Goal: Check status: Check status

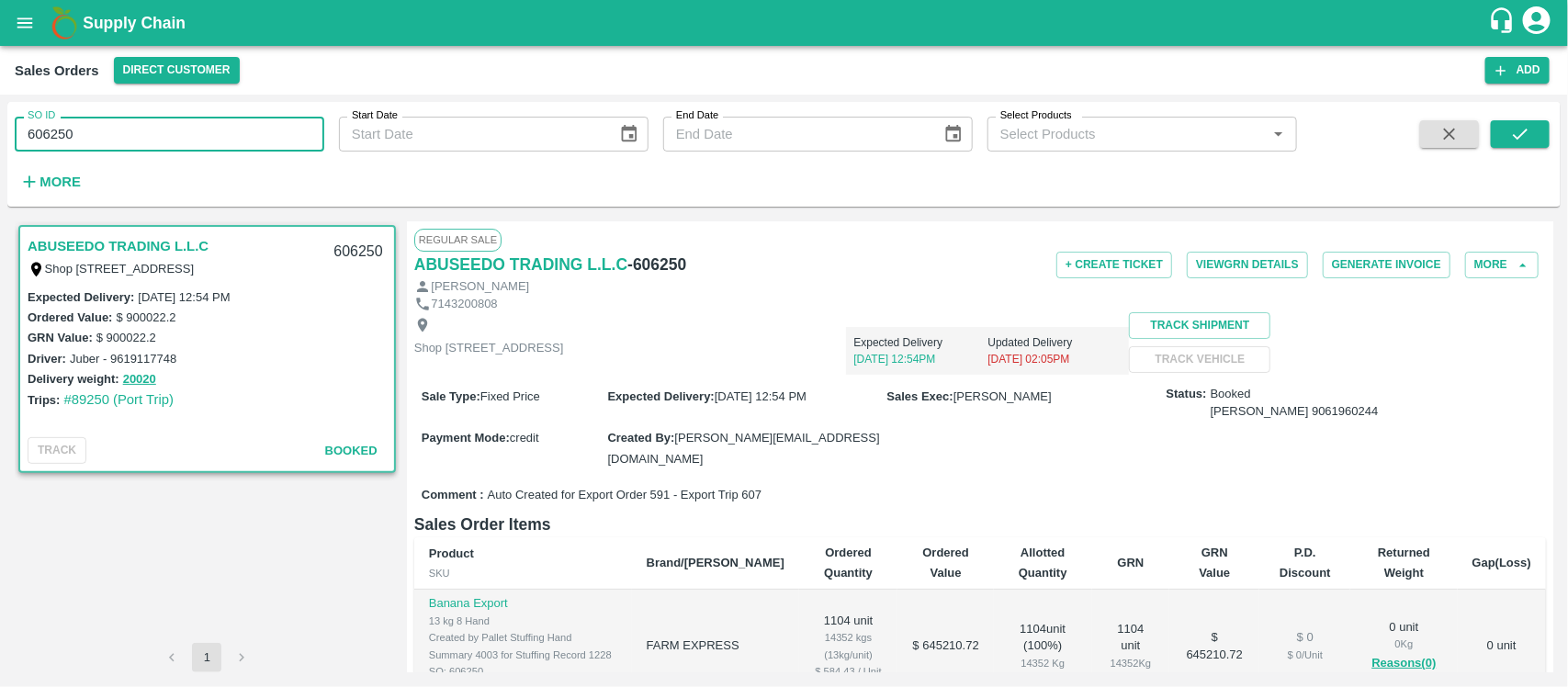
scroll to position [328, 0]
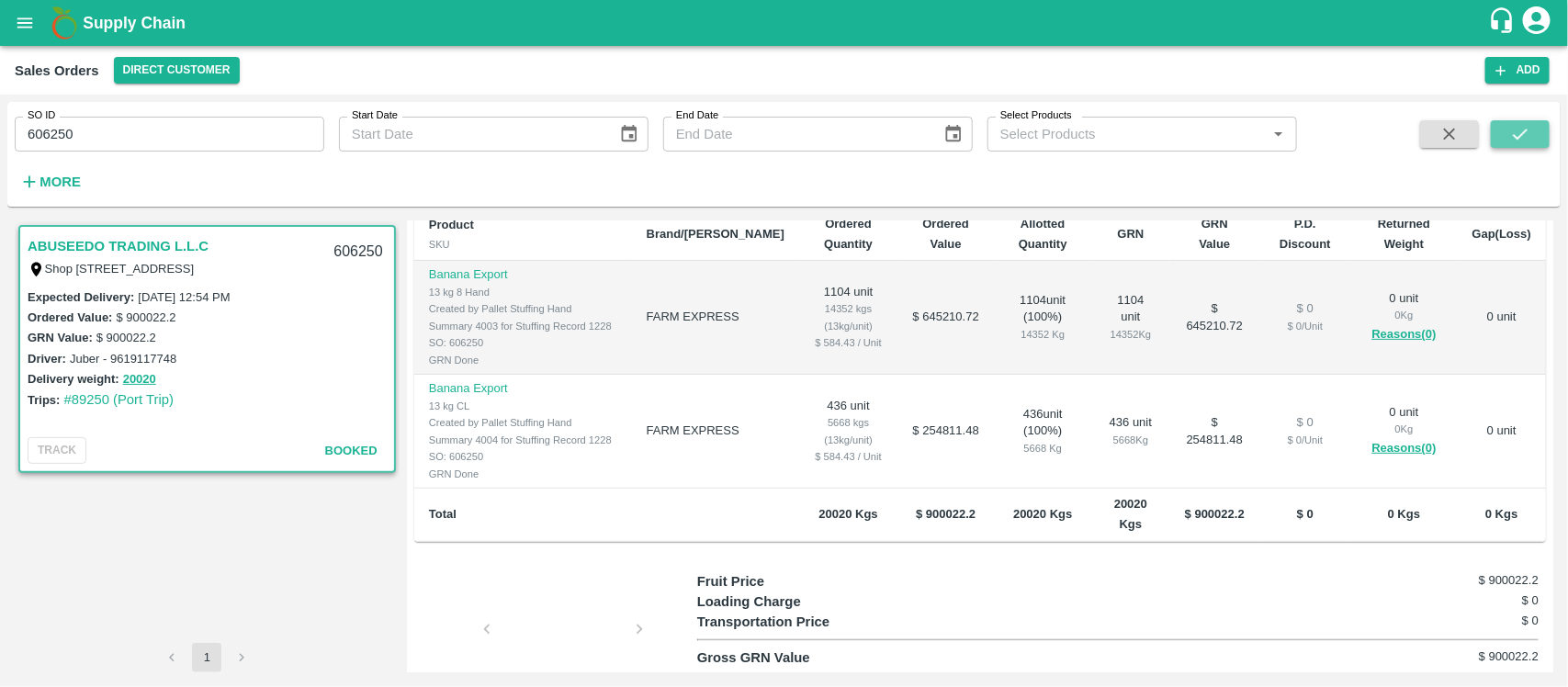
click at [1511, 127] on icon "submit" at bounding box center [1520, 134] width 20 height 20
click at [1521, 131] on icon "submit" at bounding box center [1520, 134] width 20 height 20
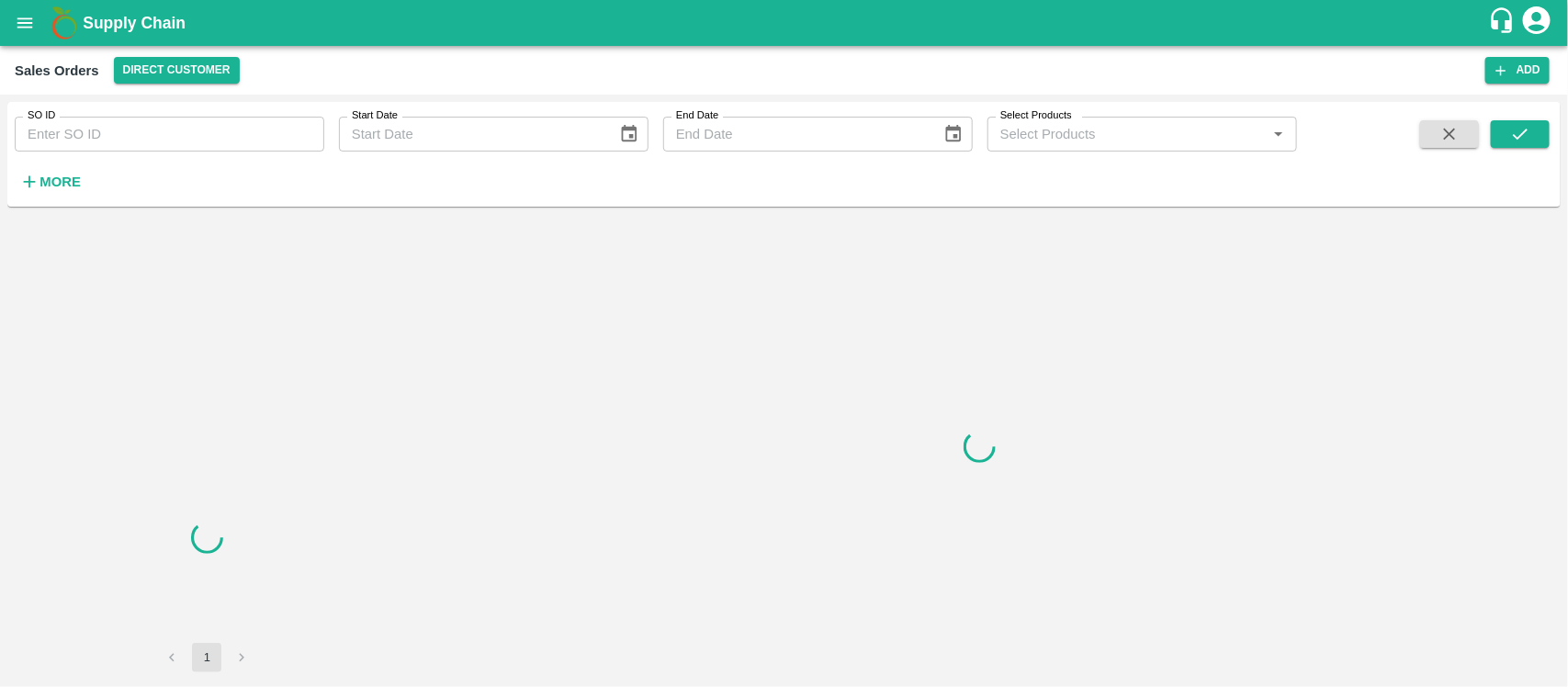
click at [144, 112] on div "SO ID SO ID" at bounding box center [162, 126] width 324 height 50
click at [138, 129] on input "SO ID" at bounding box center [170, 134] width 310 height 35
paste input "606250"
type input "606250"
click at [1516, 140] on icon "submit" at bounding box center [1520, 134] width 20 height 20
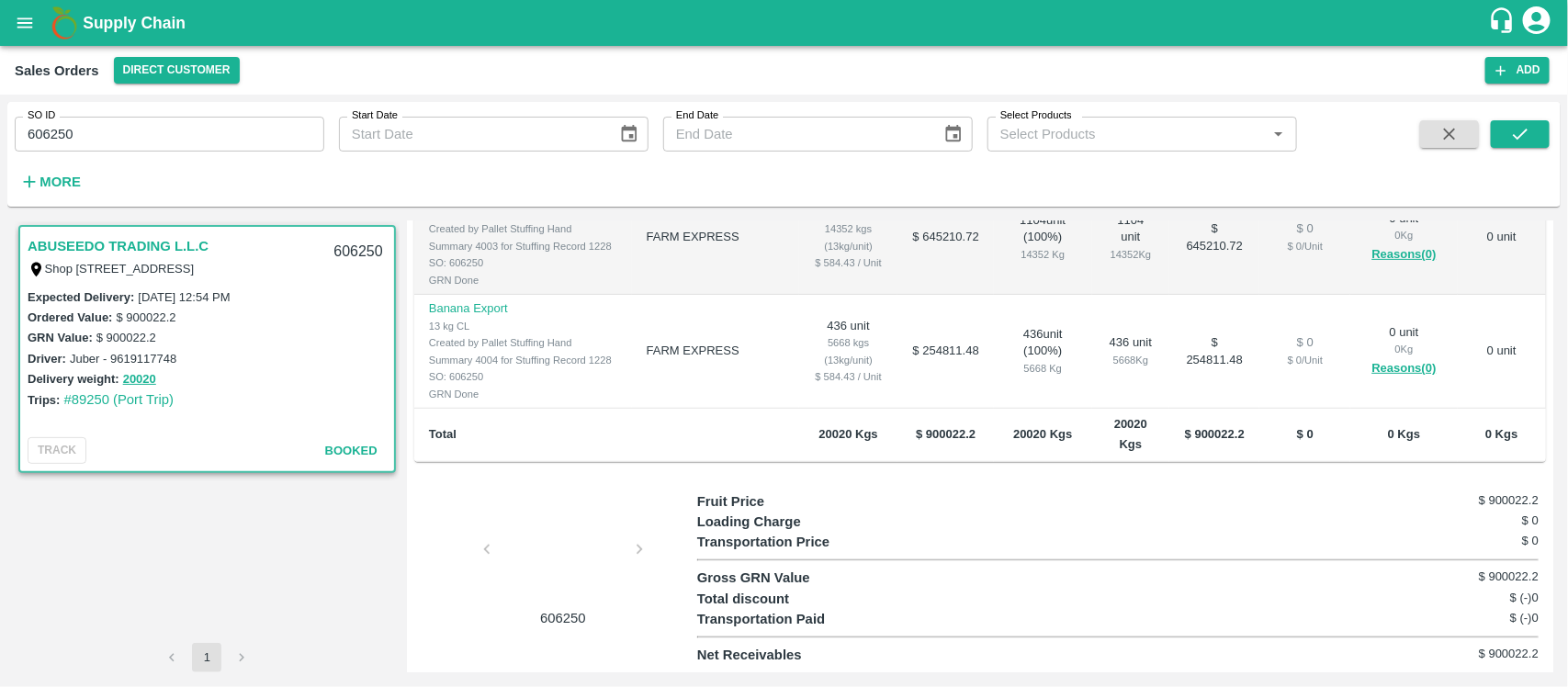
scroll to position [423, 0]
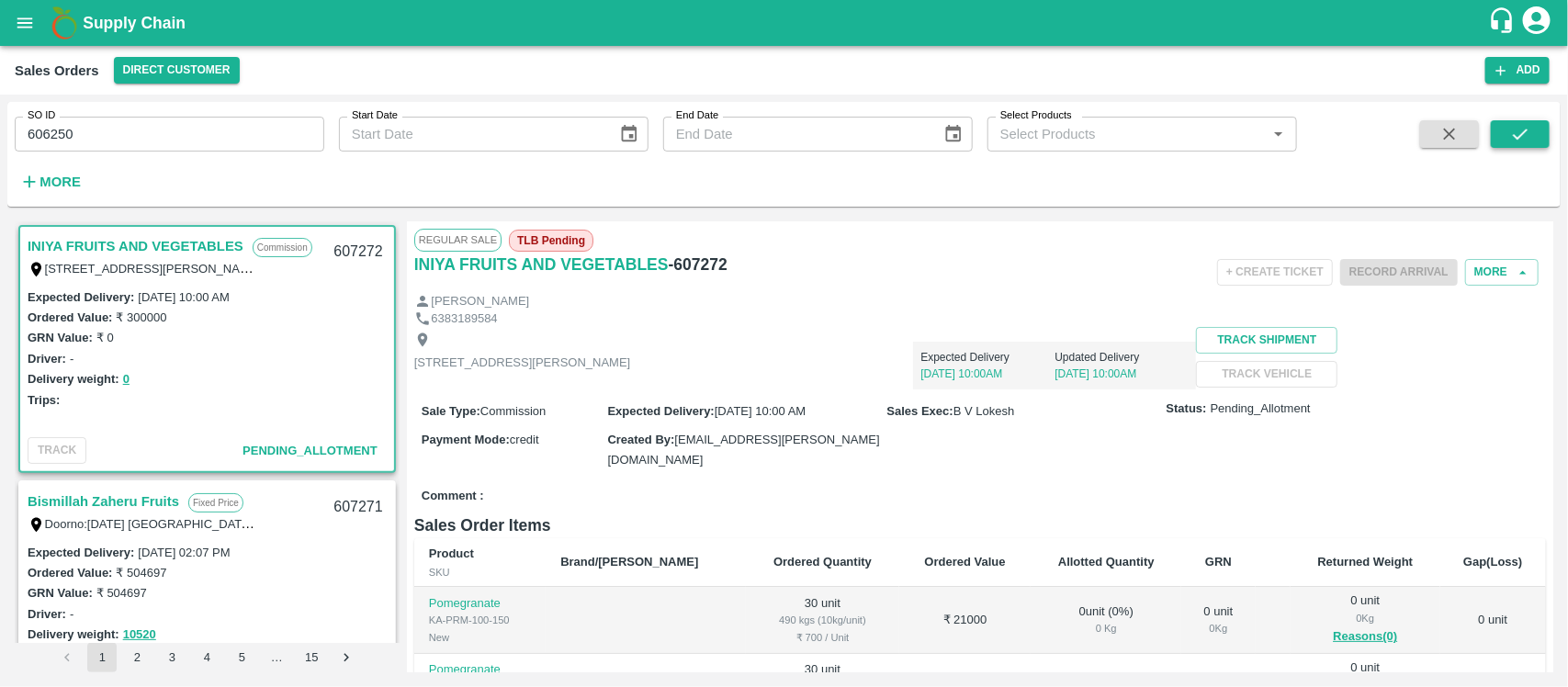
click at [1509, 139] on button "submit" at bounding box center [1520, 134] width 58 height 27
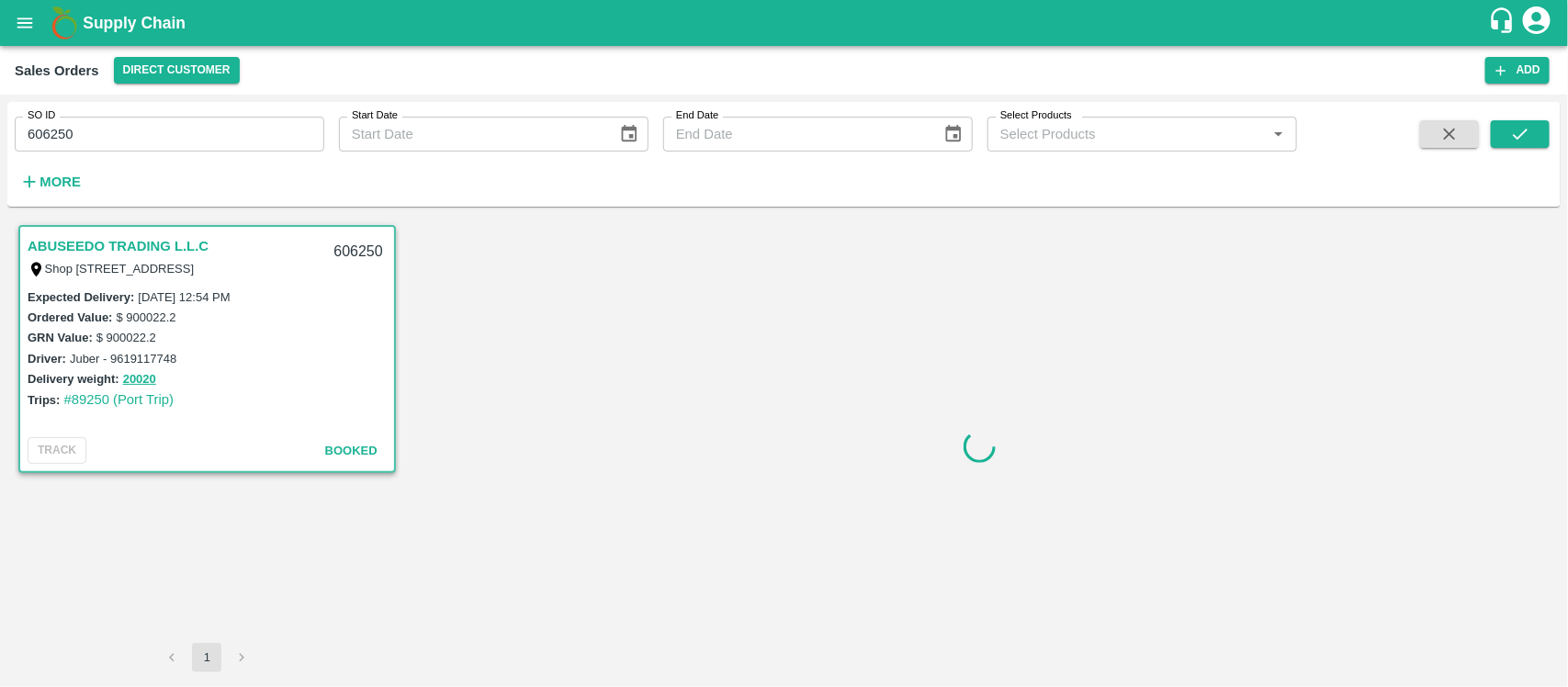
click at [107, 330] on label "$ 900022.2" at bounding box center [125, 337] width 59 height 14
click at [111, 252] on link "ABUSEEDO TRADING L.L.C" at bounding box center [118, 246] width 181 height 24
click at [121, 245] on link "ABUSEEDO TRADING L.L.C" at bounding box center [118, 246] width 181 height 24
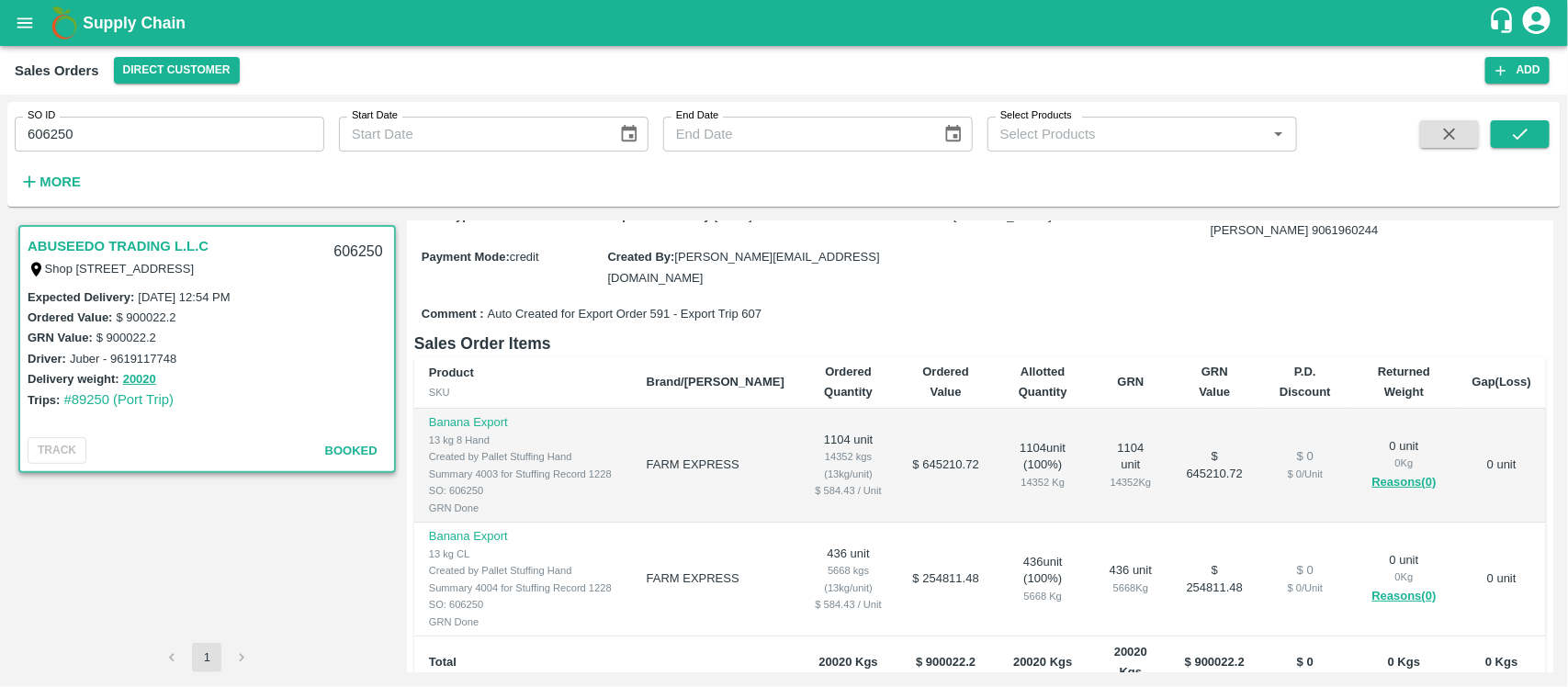
scroll to position [423, 0]
